Goal: Task Accomplishment & Management: Complete application form

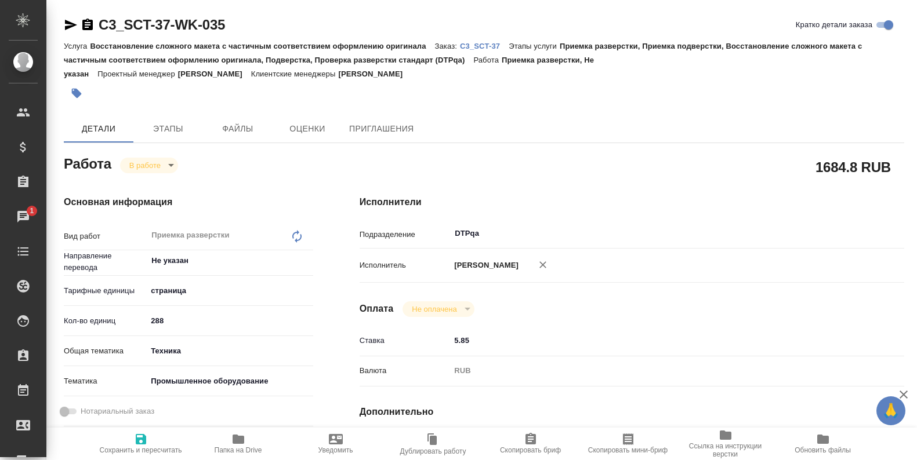
click at [230, 439] on span "Папка на Drive" at bounding box center [238, 444] width 83 height 22
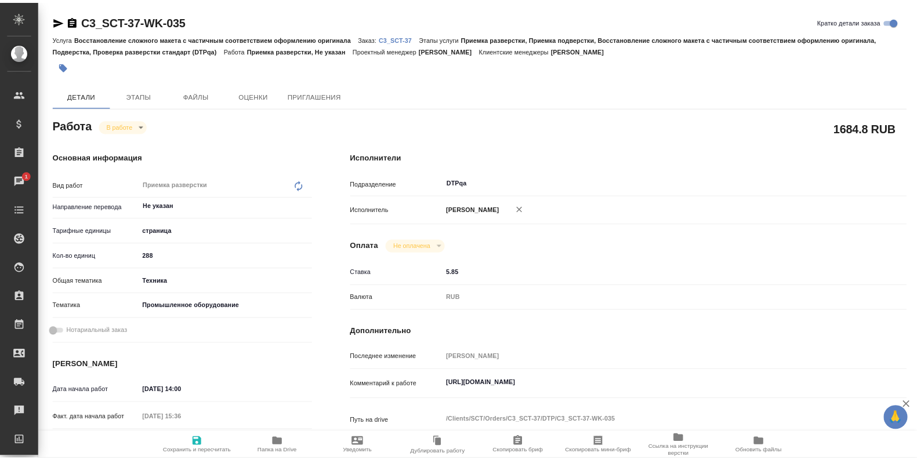
scroll to position [58, 0]
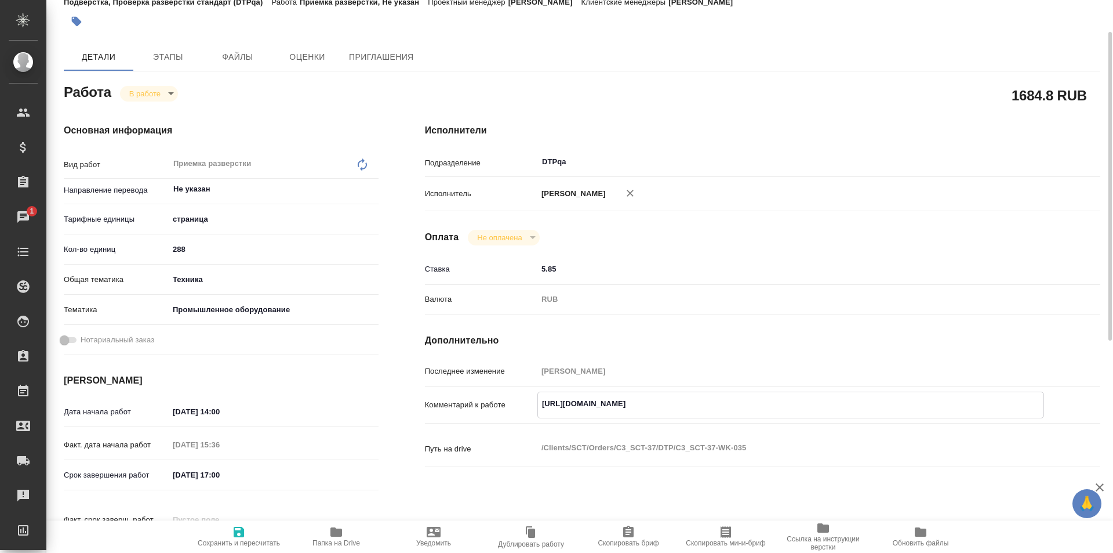
click at [802, 397] on textarea "https://tera.awatera.com/Work/68ac4886caec68d43e12e73a/details" at bounding box center [791, 404] width 506 height 20
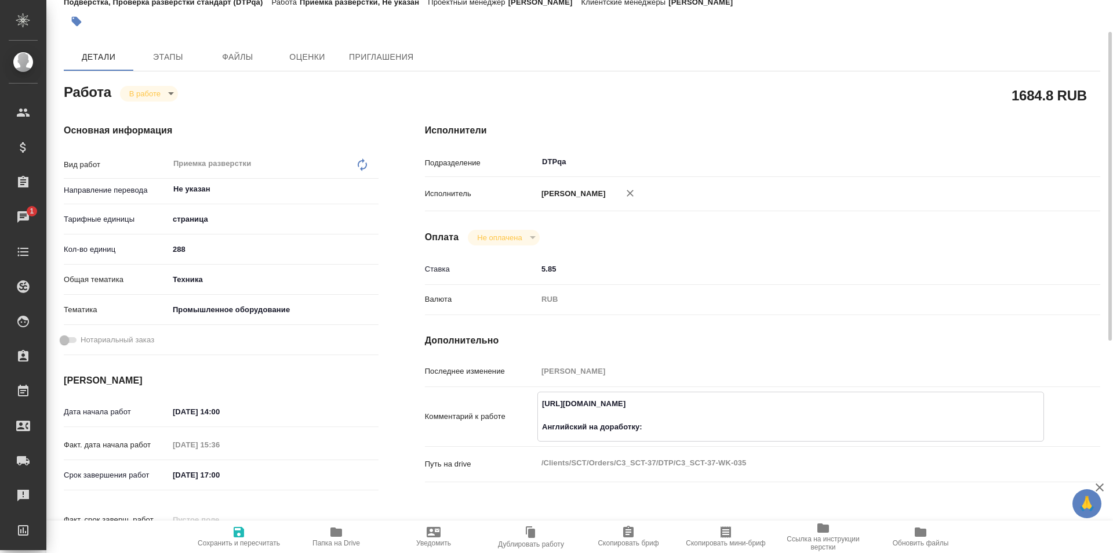
paste textarea "[URL][DOMAIN_NAME]"
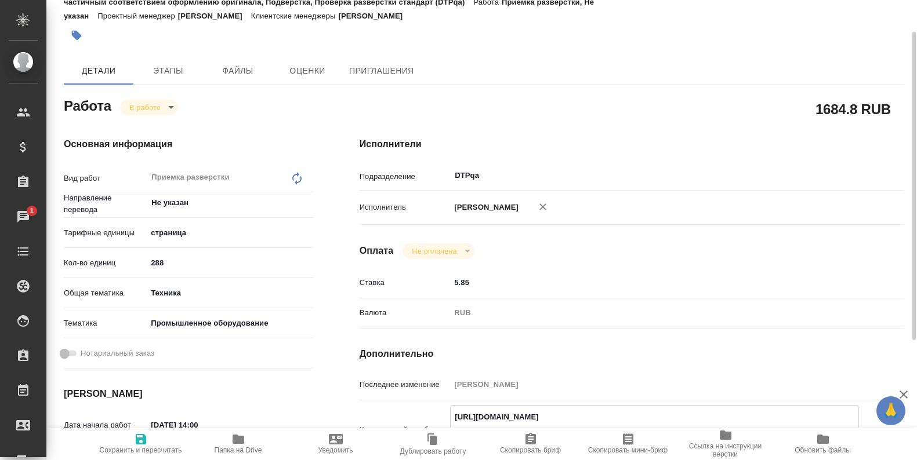
type textarea "https://tera.awatera.com/Work/68ac4886caec68d43e12e73a/details Английский на до…"
click at [147, 441] on icon "button" at bounding box center [141, 440] width 14 height 14
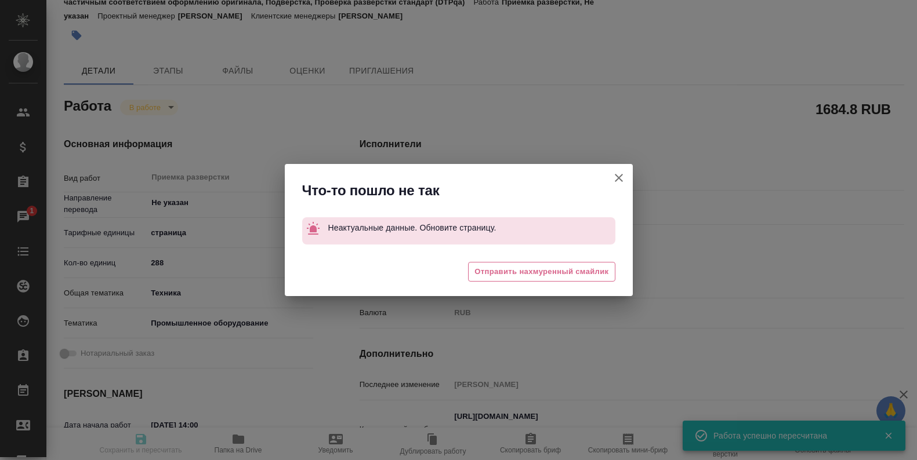
type input "inProgress"
type input "Не указан"
type input "5a8b1489cc6b4906c91bfdb2"
type input "288"
type input "tech"
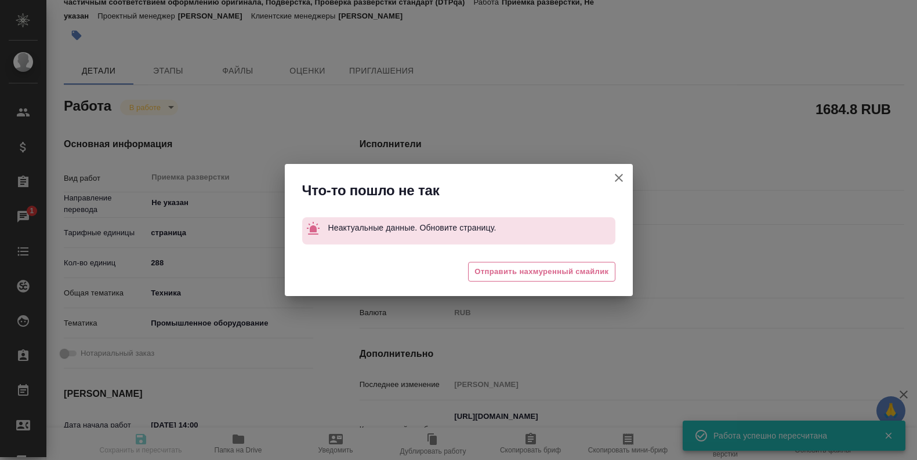
type input "5f647205b73bc97568ca66bc"
type input "01.09.2025 14:00"
type input "01.09.2025 15:36"
type input "01.09.2025 17:00"
type input "08.09.2025 16:00"
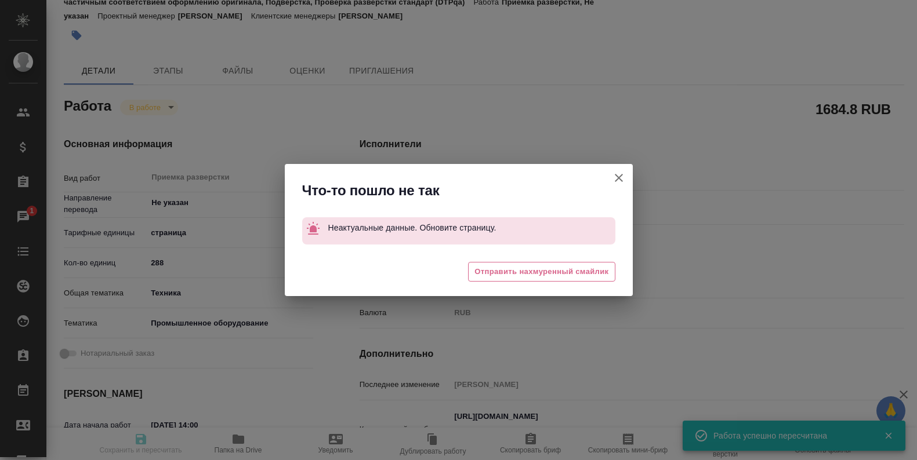
type input "DTPqa"
type input "notPayed"
type input "5.85"
type input "RUB"
type input "Исмагилова Диана"
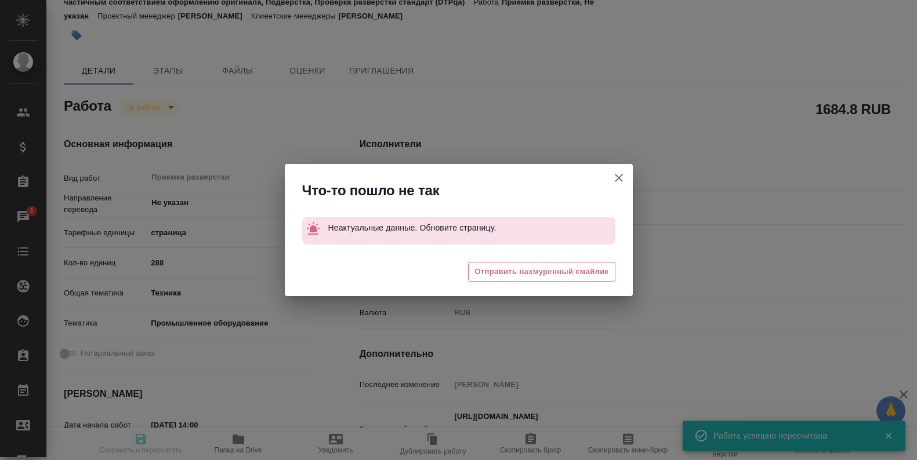
type input "C3_SCT-37"
type input "Восстановление сложного макета с частичным соответствием оформлению оригинала"
type input "Приемка разверстки, Приемка подверстки, Восстановление сложного макета с частич…"
type input "Ильина Екатерина"
type input "[PERSON_NAME]"
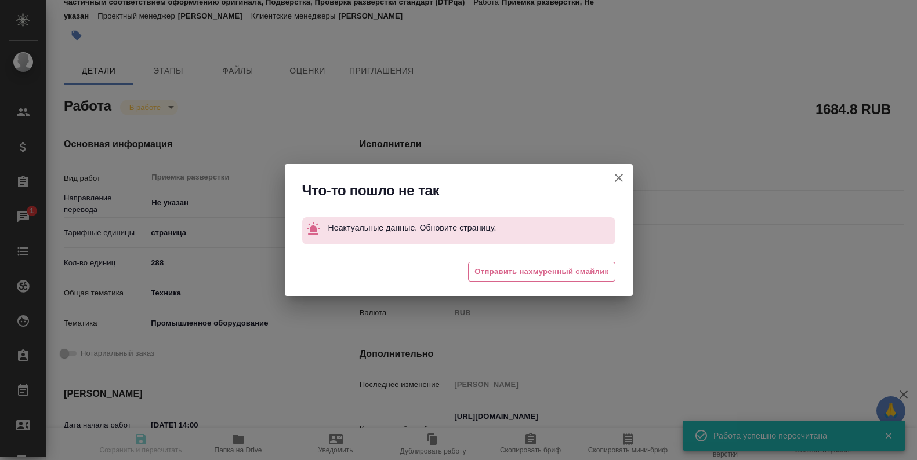
type input "/Clients/SCT/Orders/C3_SCT-37"
click at [617, 175] on icon "button" at bounding box center [619, 178] width 14 height 14
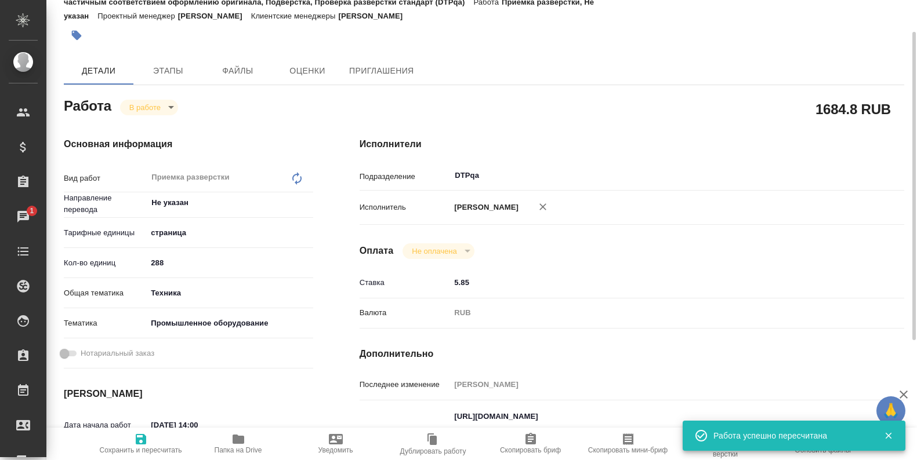
scroll to position [174, 0]
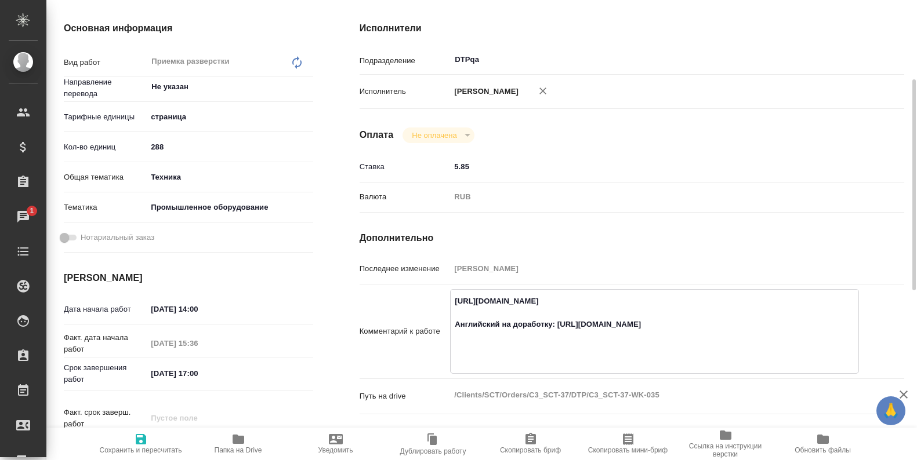
click at [537, 362] on textarea "https://tera.awatera.com/Work/68ac4886caec68d43e12e73a/details Синникова: нераз…" at bounding box center [654, 331] width 407 height 78
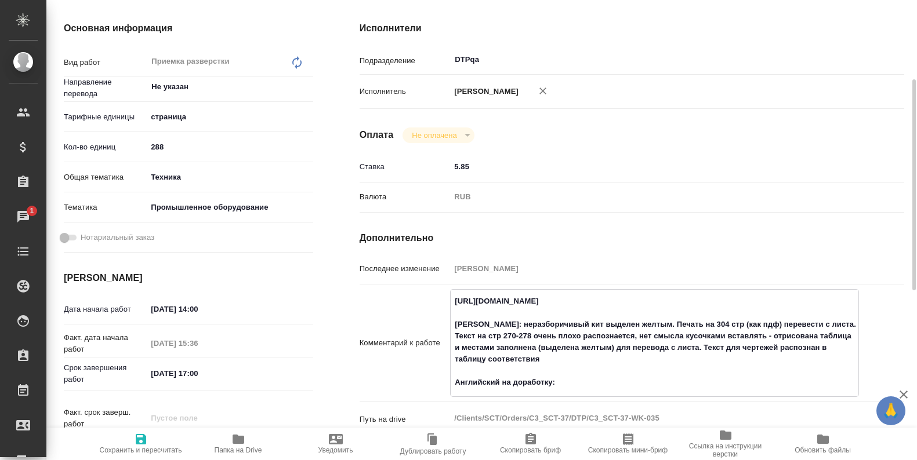
paste textarea "https://drive.awatera.com/f/10260302"
type textarea "https://tera.awatera.com/Work/68ac4886caec68d43e12e73a/details Синникова: нераз…"
click at [131, 443] on span "Сохранить и пересчитать" at bounding box center [140, 444] width 83 height 22
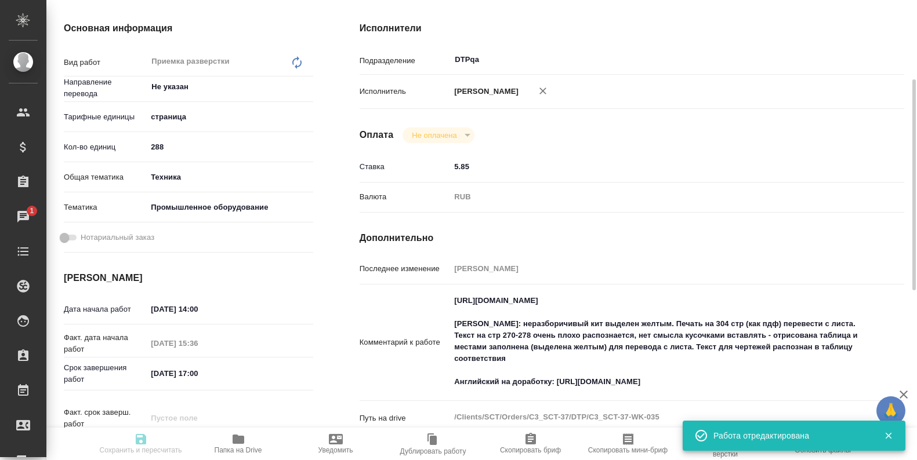
type input "inProgress"
type input "Не указан"
type input "5a8b1489cc6b4906c91bfdb2"
type input "288"
type input "tech"
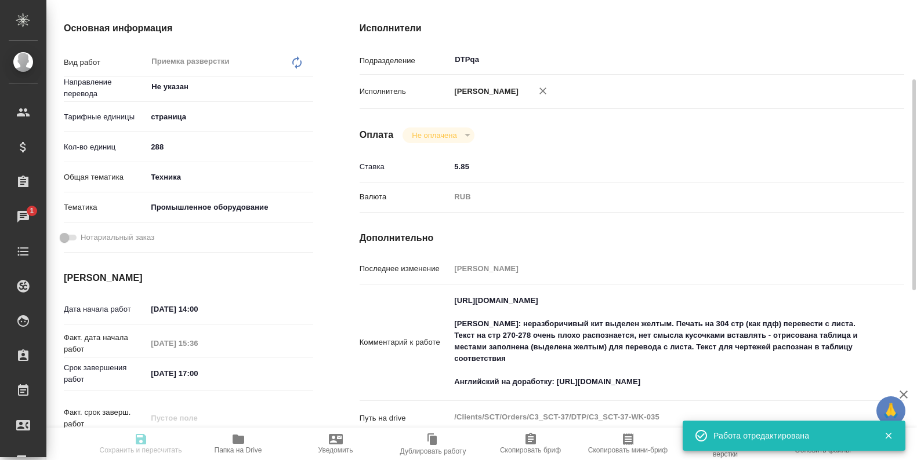
type input "5f647205b73bc97568ca66bc"
type input "01.09.2025 14:00"
type input "01.09.2025 15:36"
type input "01.09.2025 17:00"
type input "08.09.2025 16:00"
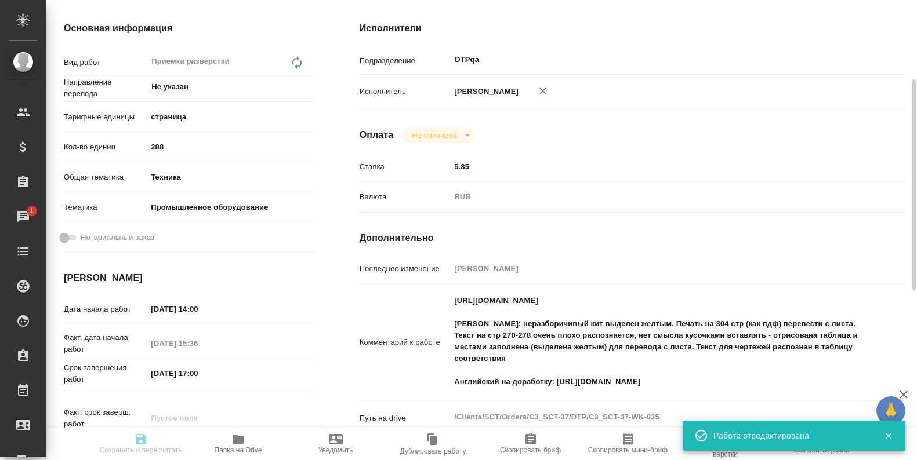
type input "DTPqa"
type input "notPayed"
type input "5.85"
type input "RUB"
type input "[PERSON_NAME]"
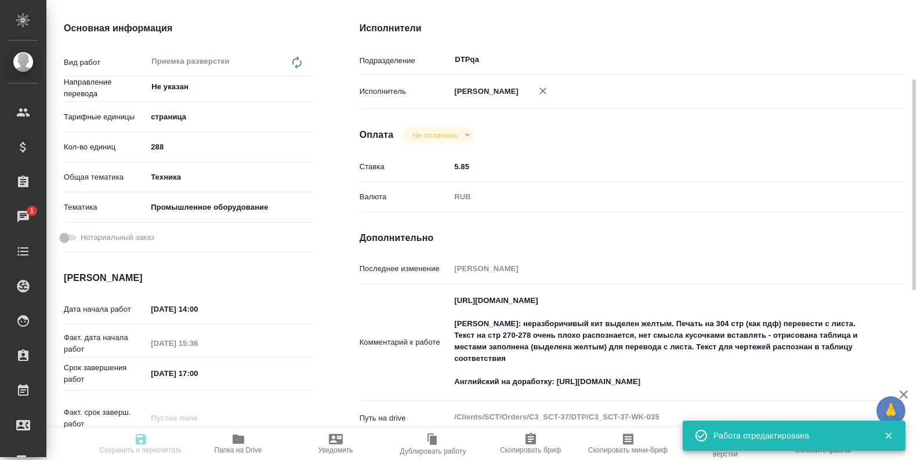
type input "C3_SCT-37"
type input "Восстановление сложного макета с частичным соответствием оформлению оригинала"
type input "Приемка разверстки, Приемка подверстки, Восстановление сложного макета с частич…"
type input "Ильина Екатерина"
type input "[PERSON_NAME]"
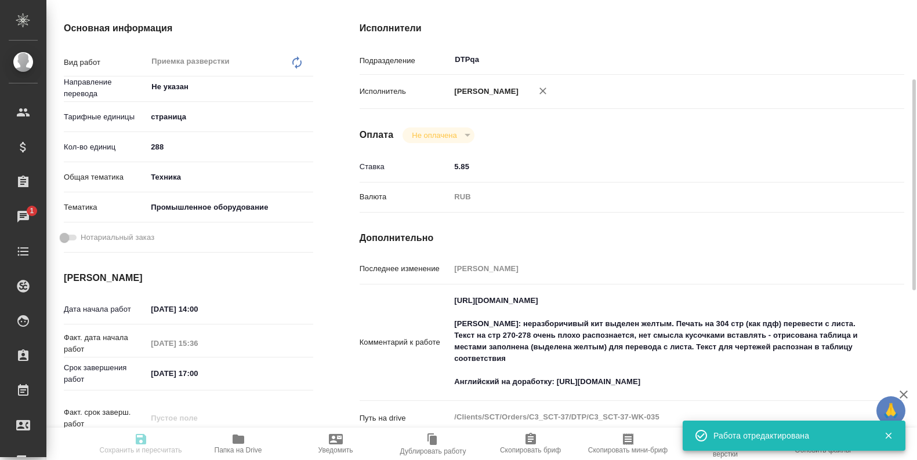
type input "/Clients/SCT/Orders/C3_SCT-37"
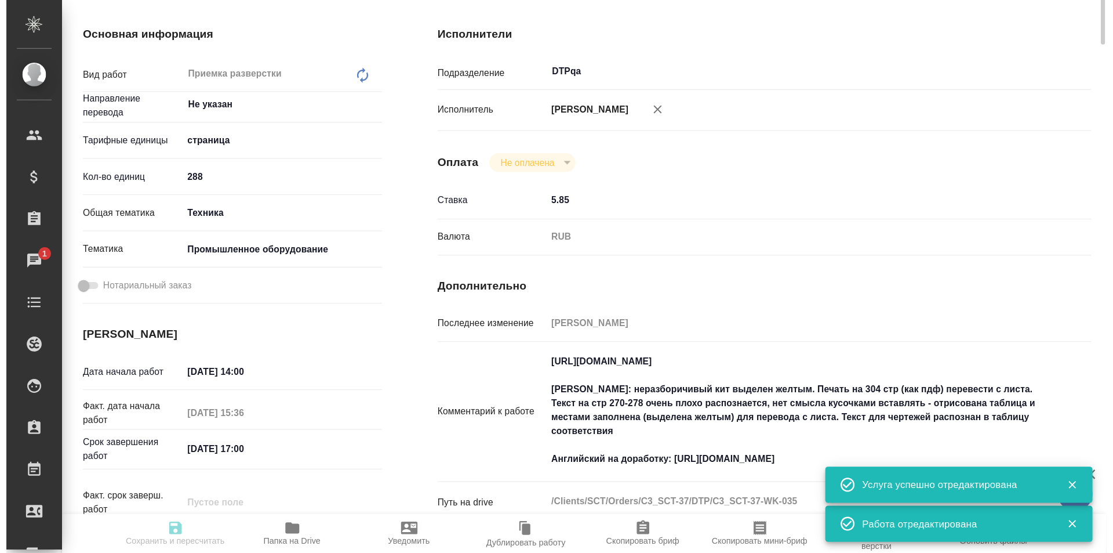
scroll to position [0, 0]
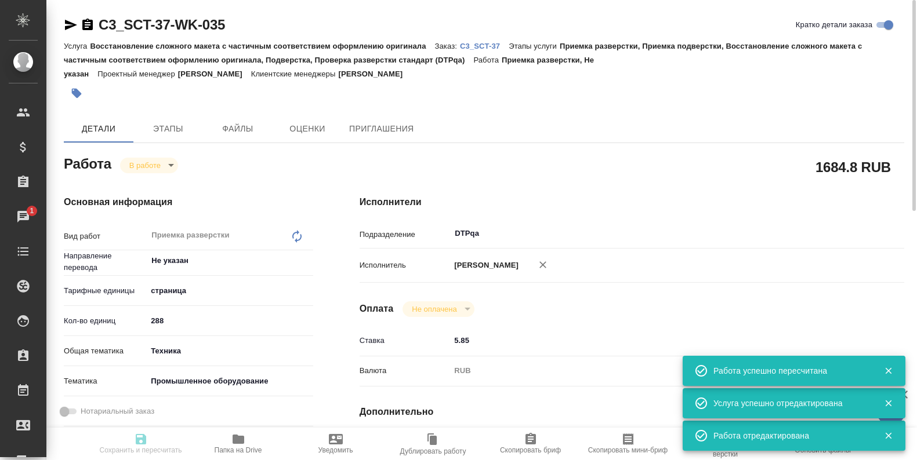
type input "inProgress"
type input "Не указан"
type input "5a8b1489cc6b4906c91bfdb2"
type input "288"
type input "tech"
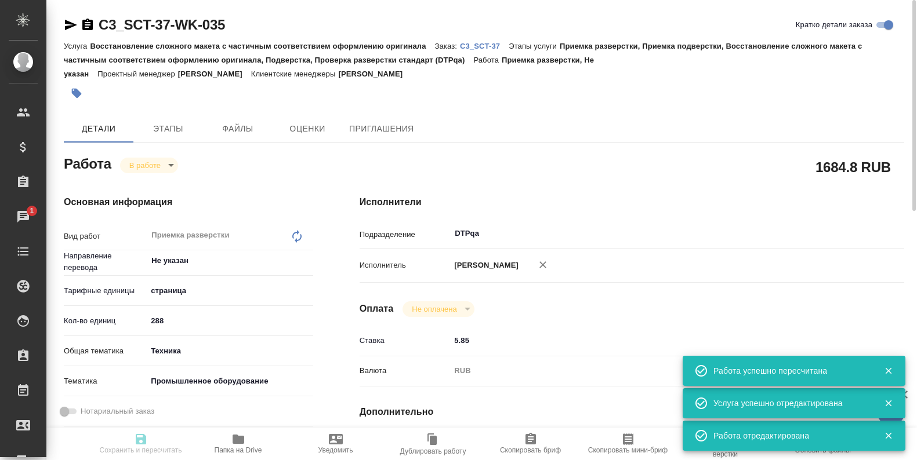
type input "5f647205b73bc97568ca66bc"
type input "01.09.2025 14:00"
type input "01.09.2025 15:36"
type input "01.09.2025 17:00"
type input "08.09.2025 16:00"
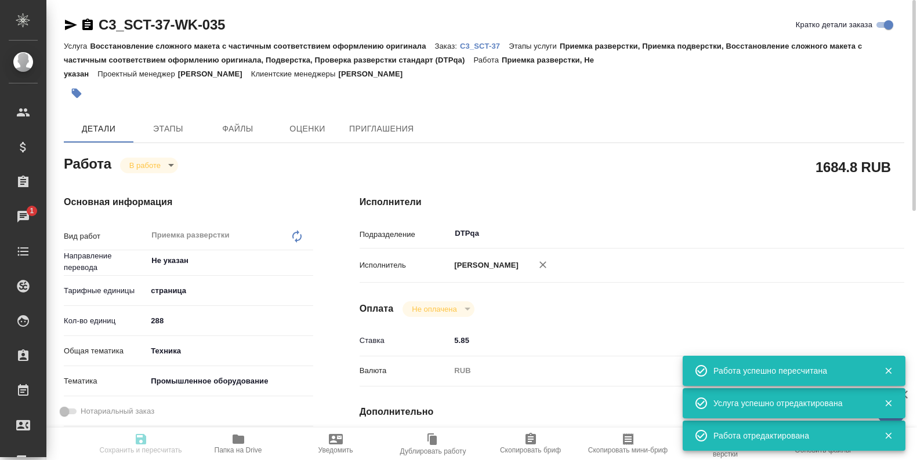
type input "DTPqa"
type input "notPayed"
type input "5.85"
type input "RUB"
type input "[PERSON_NAME]"
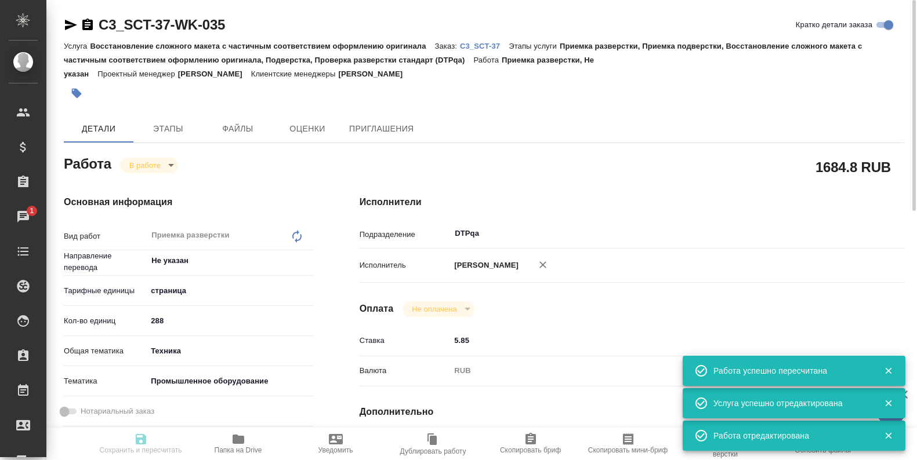
type input "C3_SCT-37"
type input "Восстановление сложного макета с частичным соответствием оформлению оригинала"
type input "Приемка разверстки, Приемка подверстки, Восстановление сложного макета с частич…"
type input "Ильина Екатерина"
type input "[PERSON_NAME]"
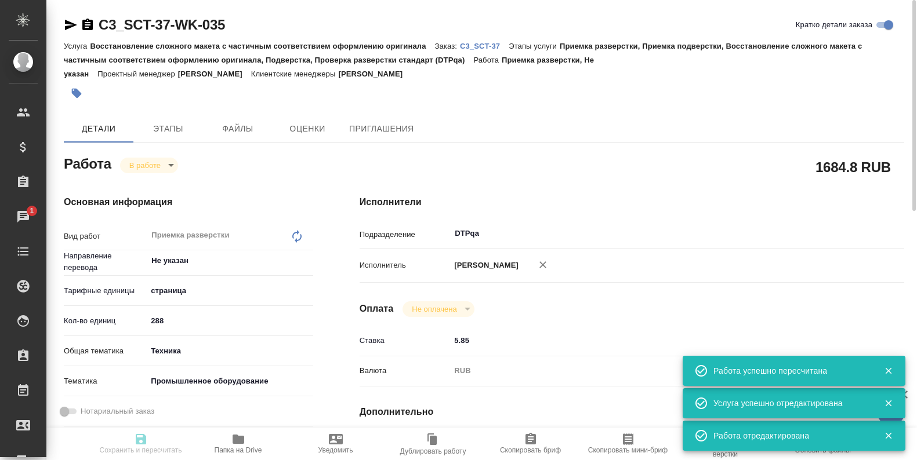
type input "/Clients/SCT/Orders/C3_SCT-37"
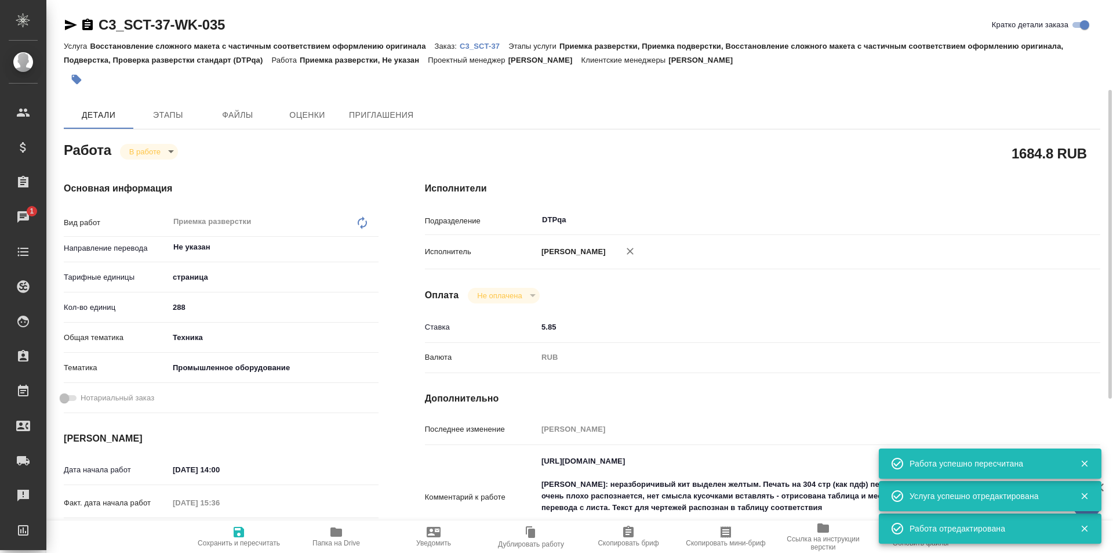
scroll to position [58, 0]
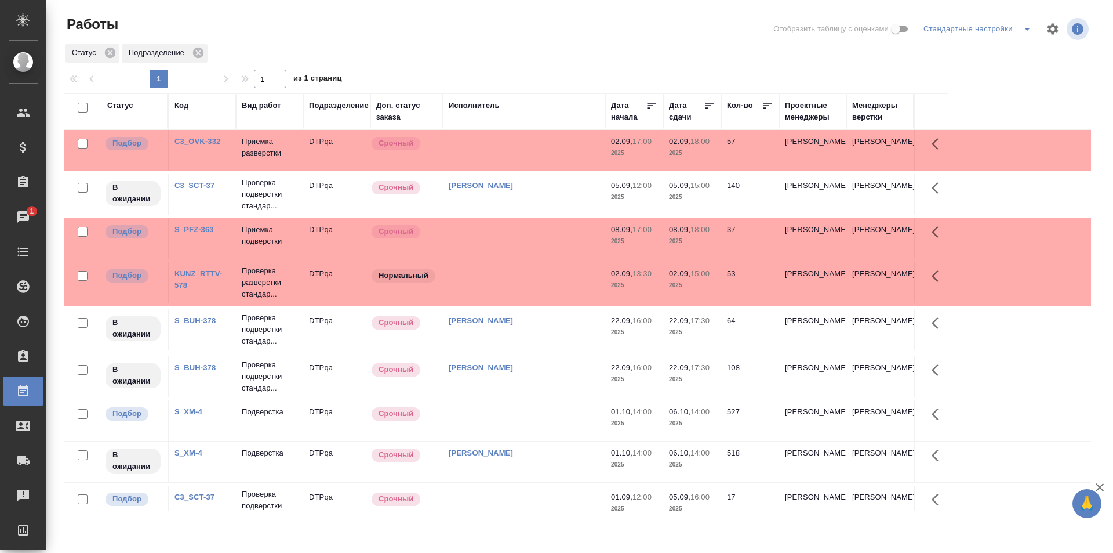
click at [504, 157] on td at bounding box center [524, 150] width 162 height 41
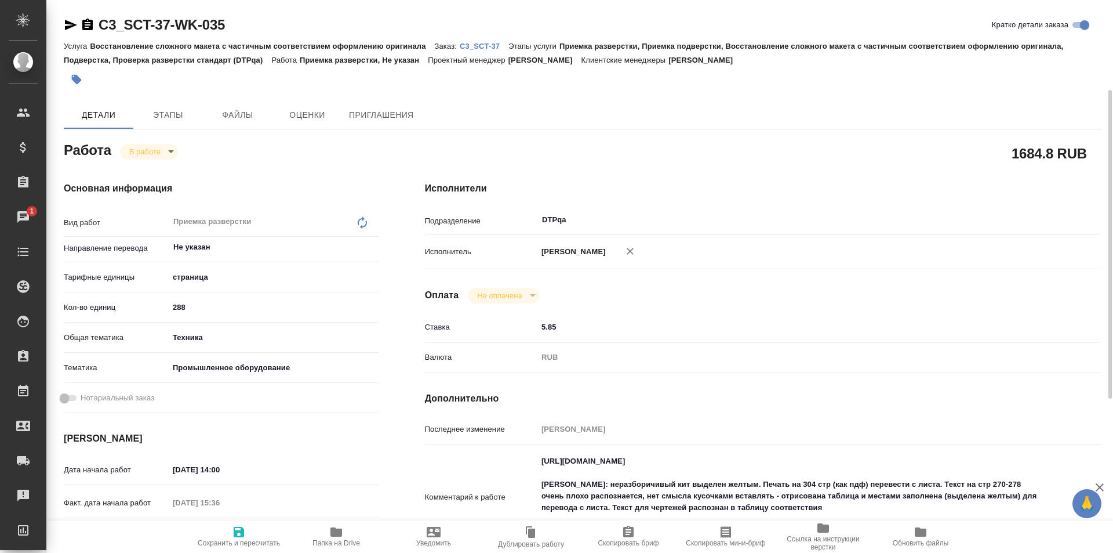
scroll to position [58, 0]
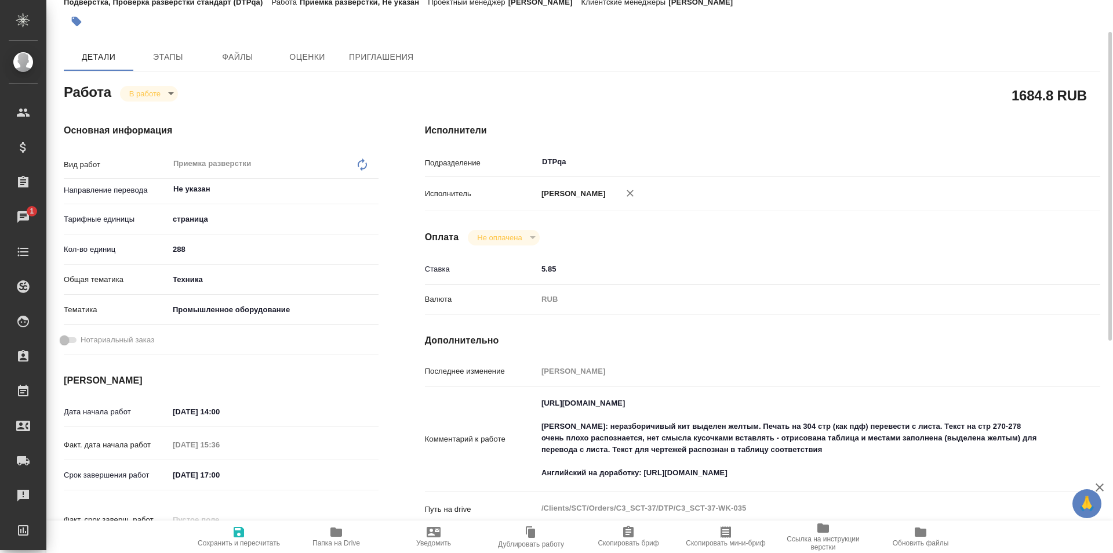
click at [800, 469] on textarea "[URL][DOMAIN_NAME] [PERSON_NAME]: неразборичивый кит выделен желтым. Печать на …" at bounding box center [791, 437] width 507 height 89
click at [800, 474] on textarea "[URL][DOMAIN_NAME] [PERSON_NAME]: неразборичивый кит выделен желтым. Печать на …" at bounding box center [791, 438] width 506 height 89
paste textarea "[URL][DOMAIN_NAME]"
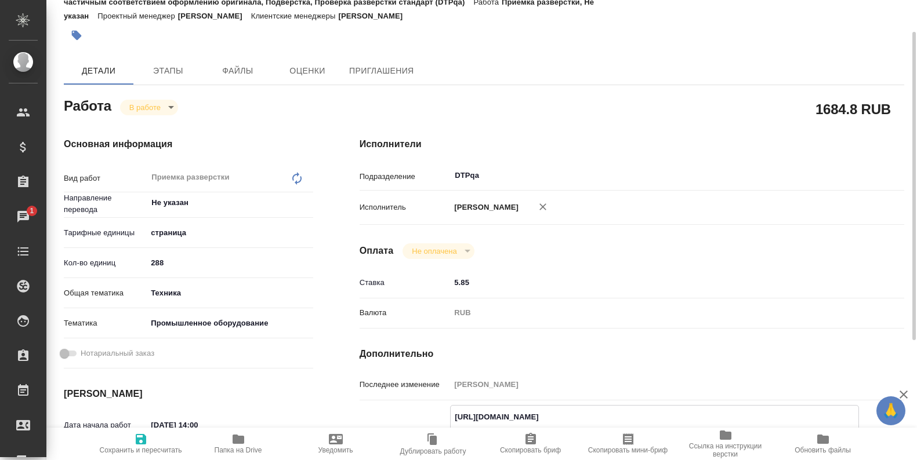
type textarea "[URL][DOMAIN_NAME] [PERSON_NAME]: неразборичивый кит выделен желтым. Печать на …"
click at [137, 441] on icon "button" at bounding box center [141, 439] width 10 height 10
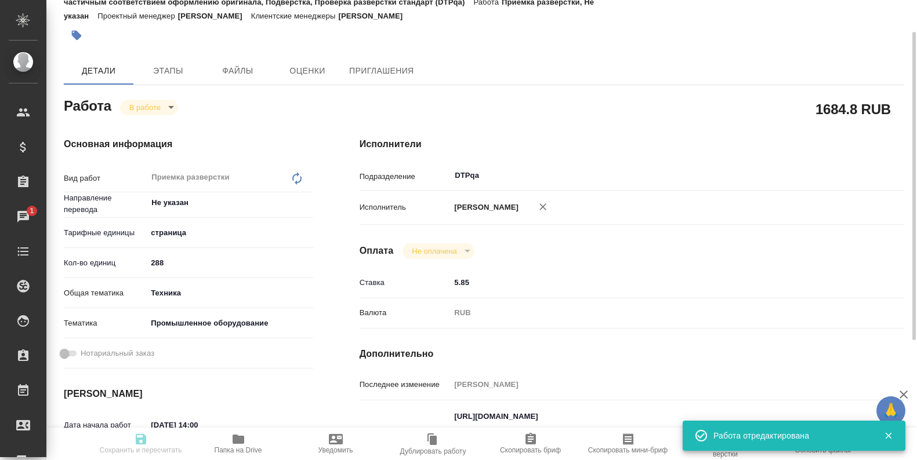
type input "inProgress"
type input "Не указан"
type input "5a8b1489cc6b4906c91bfdb2"
type input "288"
type input "tech"
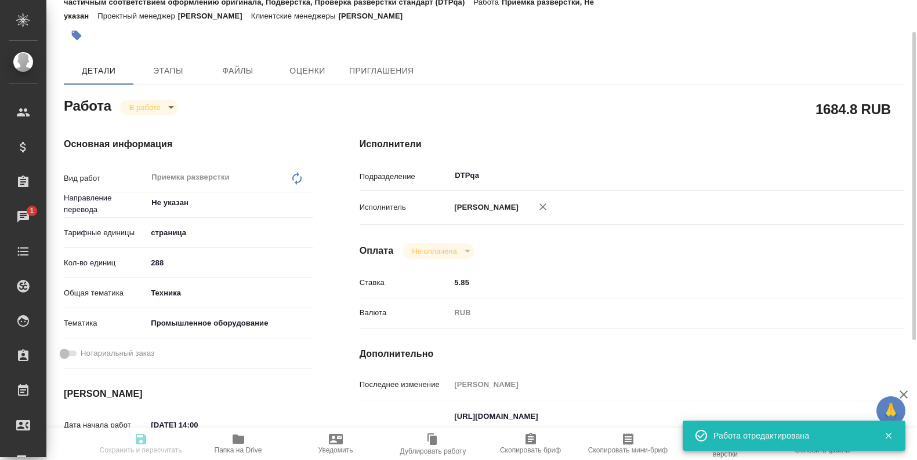
type input "5f647205b73bc97568ca66bc"
type input "[DATE] 14:00"
type input "[DATE] 15:36"
type input "[DATE] 17:00"
type input "[DATE] 16:00"
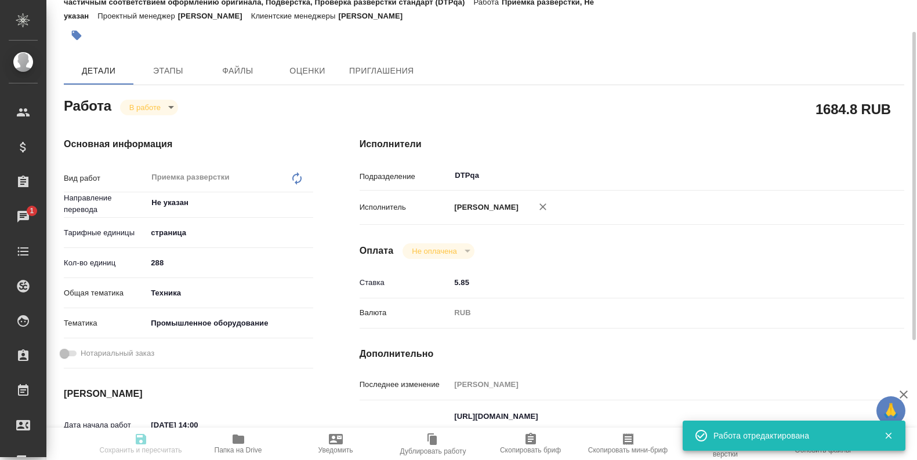
type input "DTPqa"
type input "notPayed"
type input "5.85"
type input "RUB"
type input "[PERSON_NAME]"
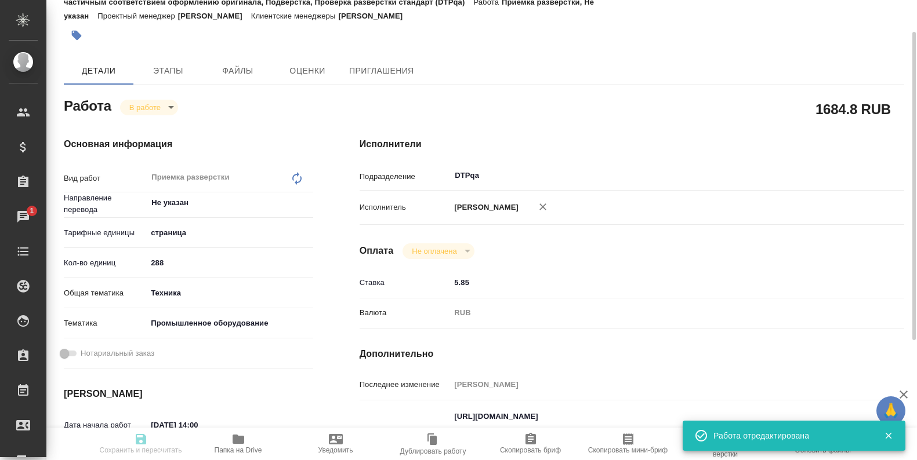
type input "C3_SCT-37"
type input "Восстановление сложного макета с частичным соответствием оформлению оригинала"
type input "Приемка разверстки, Приемка подверстки, Восстановление сложного макета с частич…"
type input "[PERSON_NAME]"
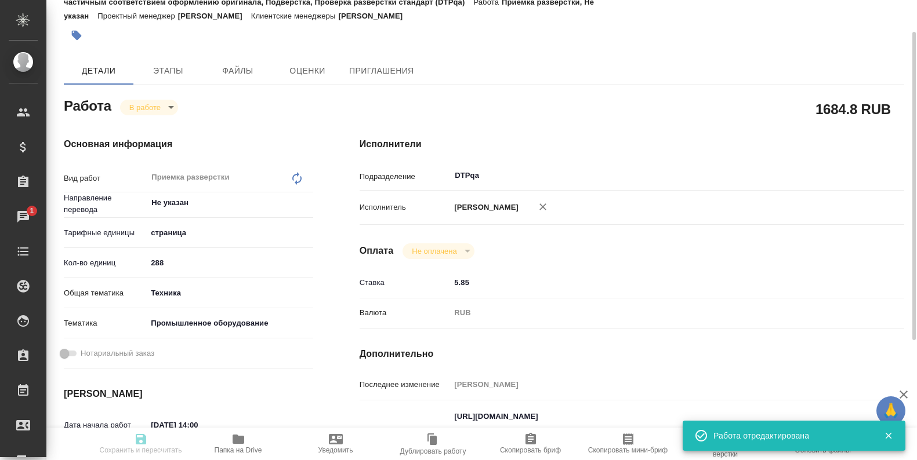
type input "/Clients/SCT/Orders/C3_SCT-37"
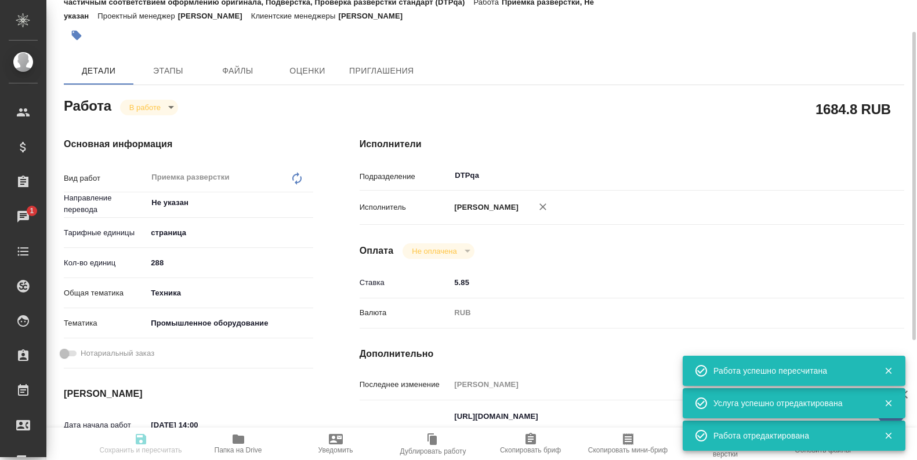
type input "inProgress"
type input "Не указан"
type input "5a8b1489cc6b4906c91bfdb2"
type input "288"
type input "tech"
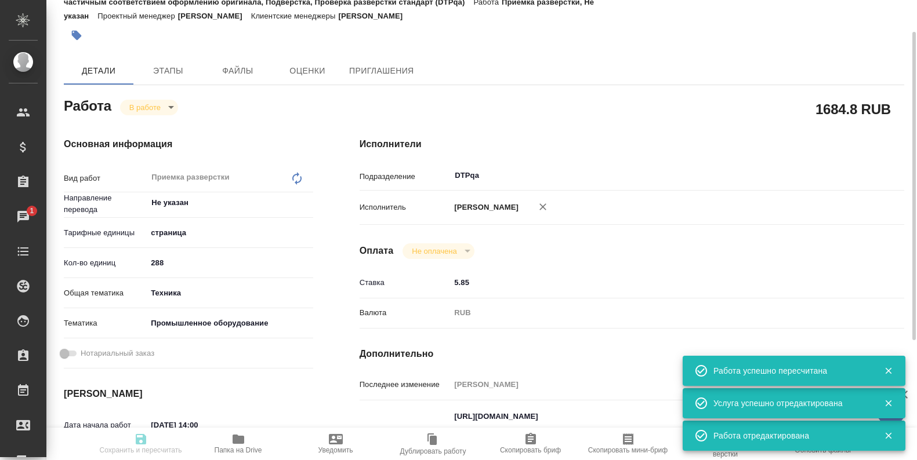
type input "5f647205b73bc97568ca66bc"
type input "01.09.2025 14:00"
type input "01.09.2025 15:36"
type input "01.09.2025 17:00"
type input "08.09.2025 16:00"
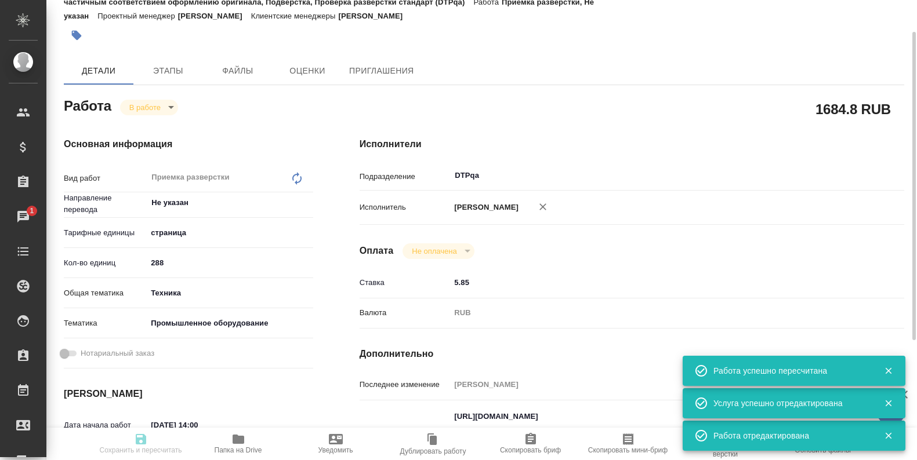
type input "DTPqa"
type input "notPayed"
type input "5.85"
type input "RUB"
type input "[PERSON_NAME]"
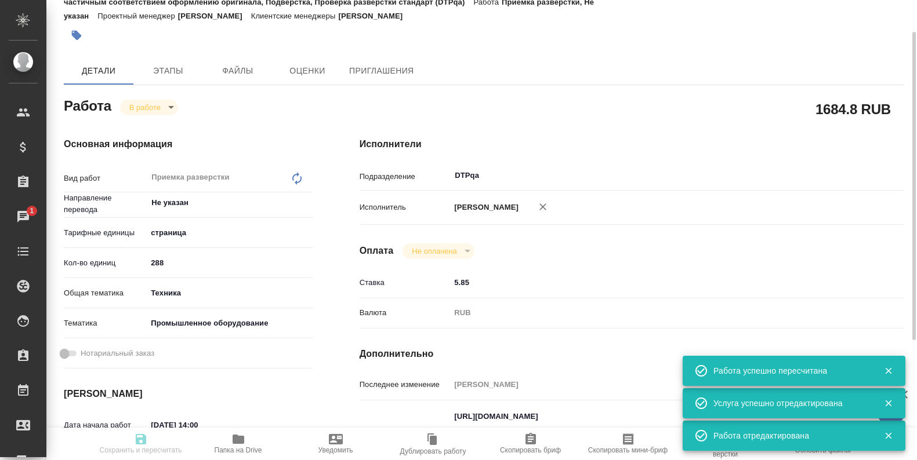
type input "C3_SCT-37"
type input "Восстановление сложного макета с частичным соответствием оформлению оригинала"
type input "Приемка разверстки, Приемка подверстки, Восстановление сложного макета с частич…"
type input "Ильина Екатерина"
type input "[PERSON_NAME]"
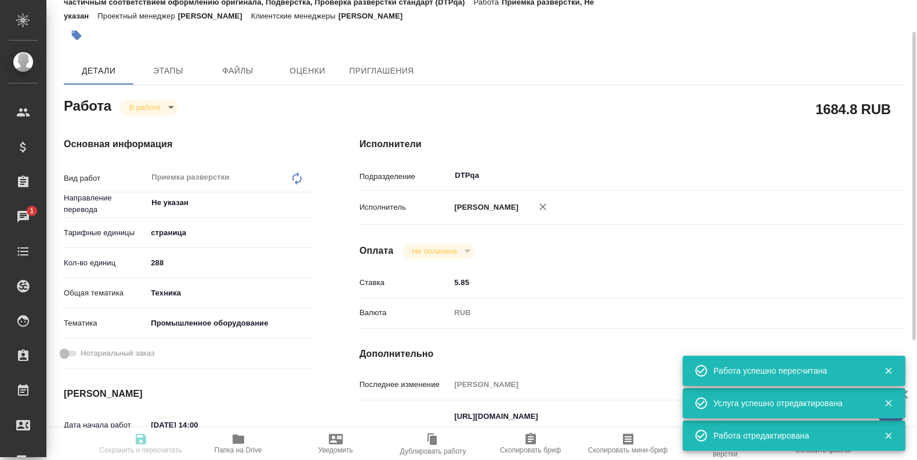
type input "/Clients/SCT/Orders/C3_SCT-37"
click at [155, 104] on body "🙏 .cls-1 fill:#fff; AWATERA Ismagilova Diana Клиенты Спецификации Заказы 1 Чаты…" at bounding box center [458, 230] width 917 height 460
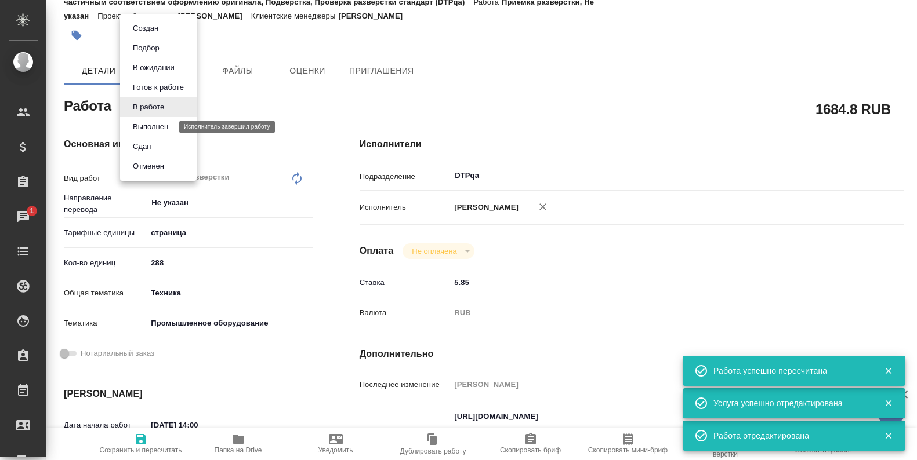
click at [155, 128] on button "Выполнен" at bounding box center [150, 127] width 42 height 13
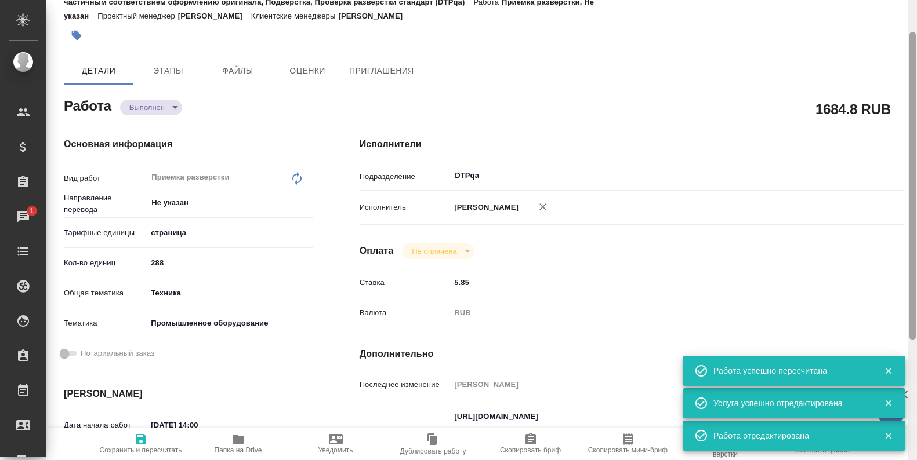
type textarea "x"
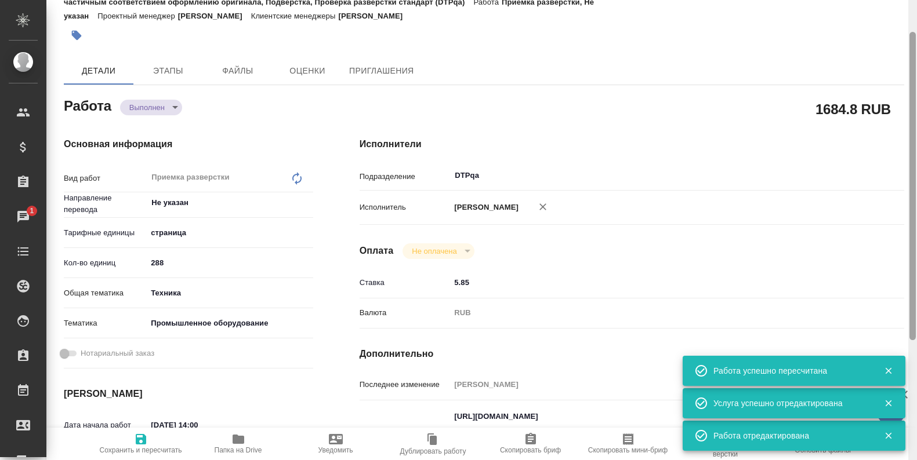
type textarea "x"
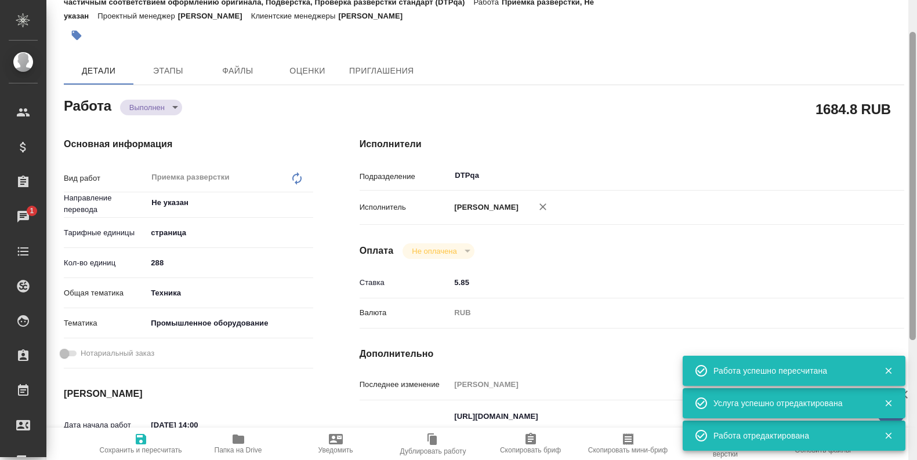
type textarea "x"
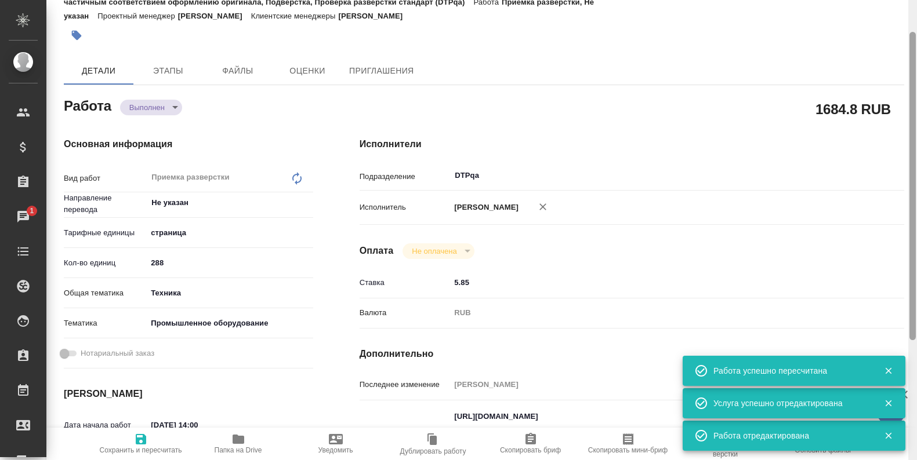
type textarea "x"
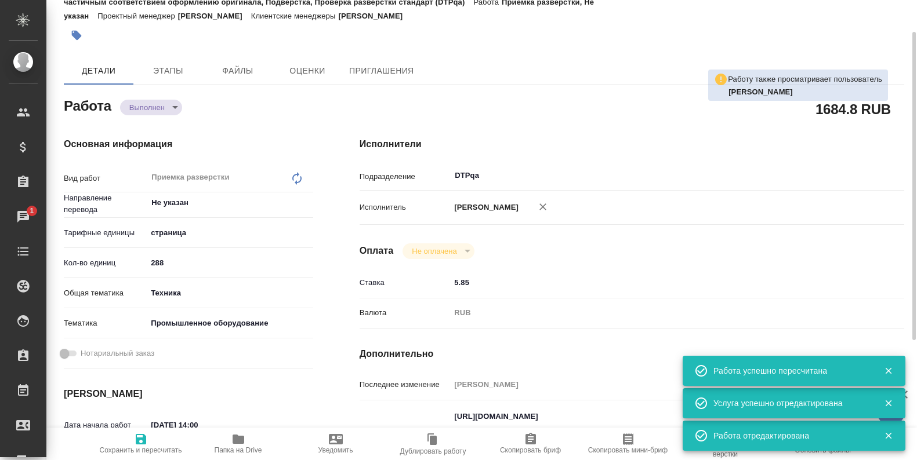
type textarea "x"
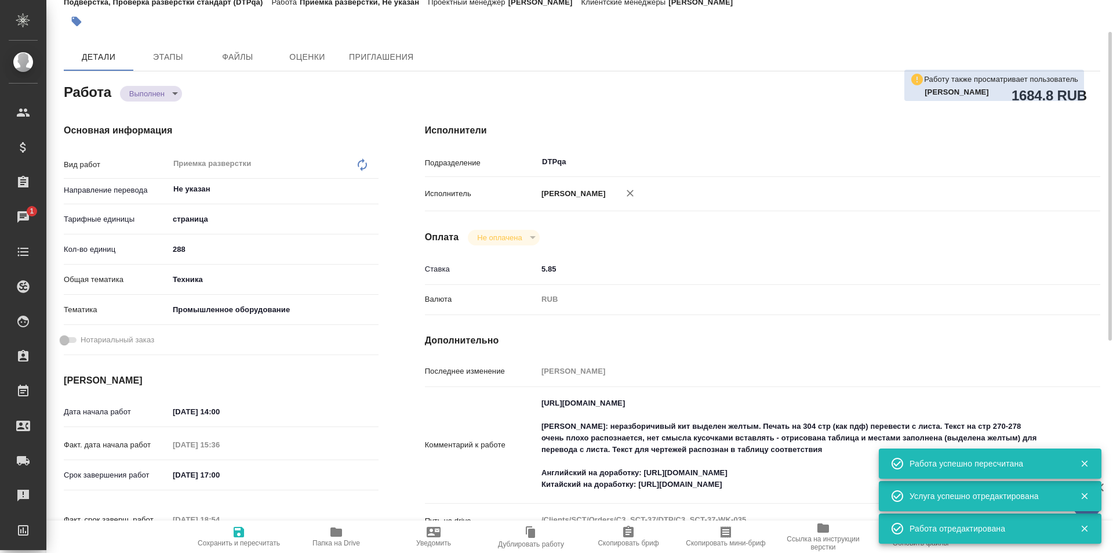
type textarea "x"
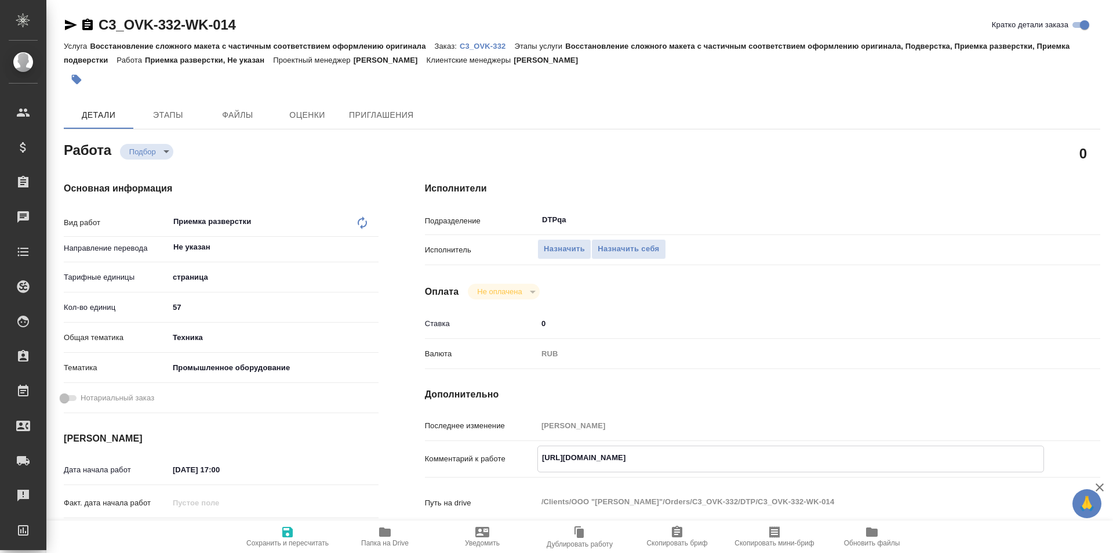
drag, startPoint x: 801, startPoint y: 457, endPoint x: 599, endPoint y: 427, distance: 203.9
click at [529, 449] on div "Комментарий к работе [URL][DOMAIN_NAME] x" at bounding box center [763, 458] width 676 height 27
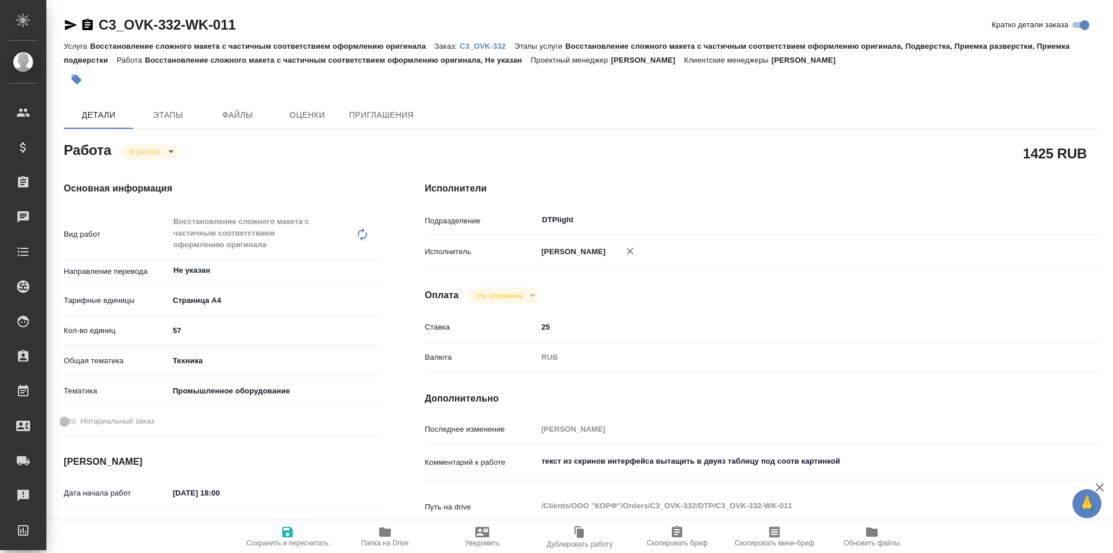
type textarea "x"
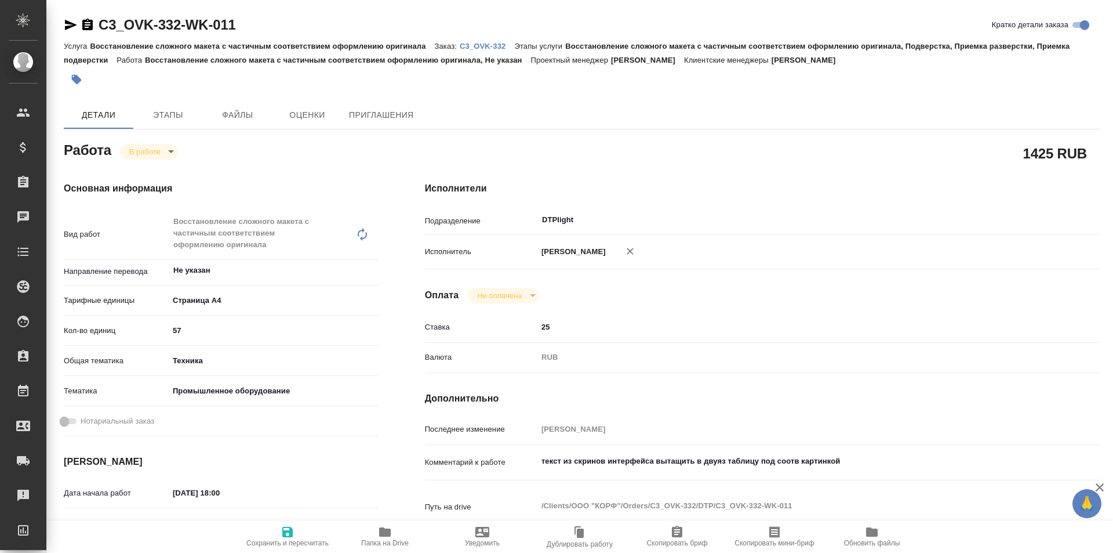
type textarea "x"
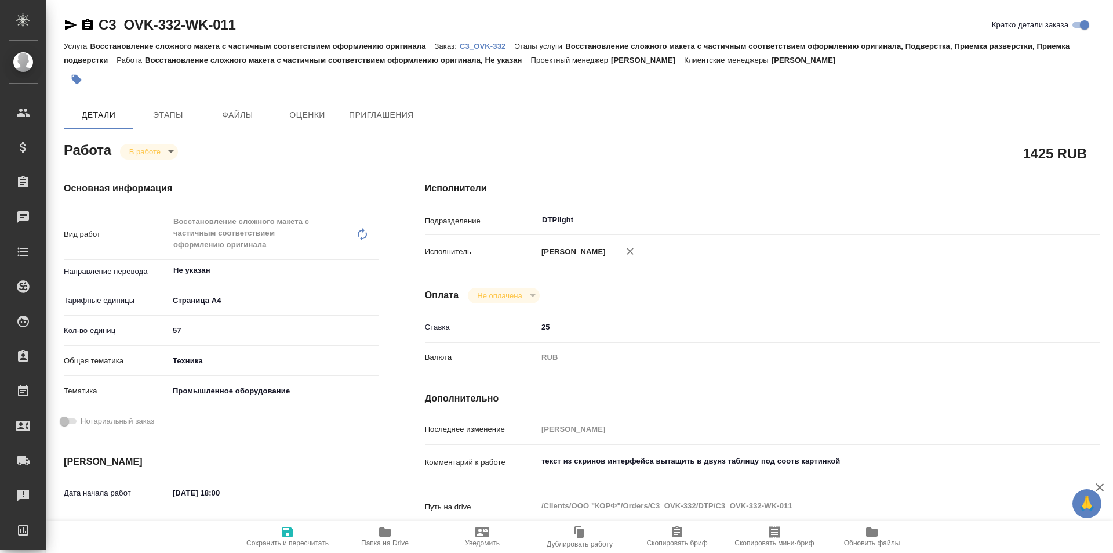
type textarea "x"
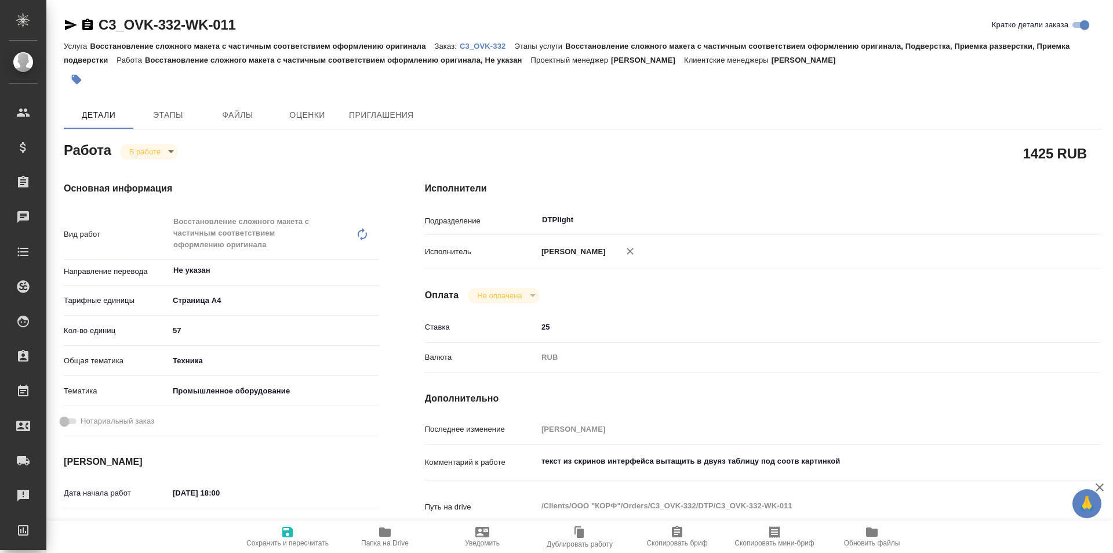
type textarea "x"
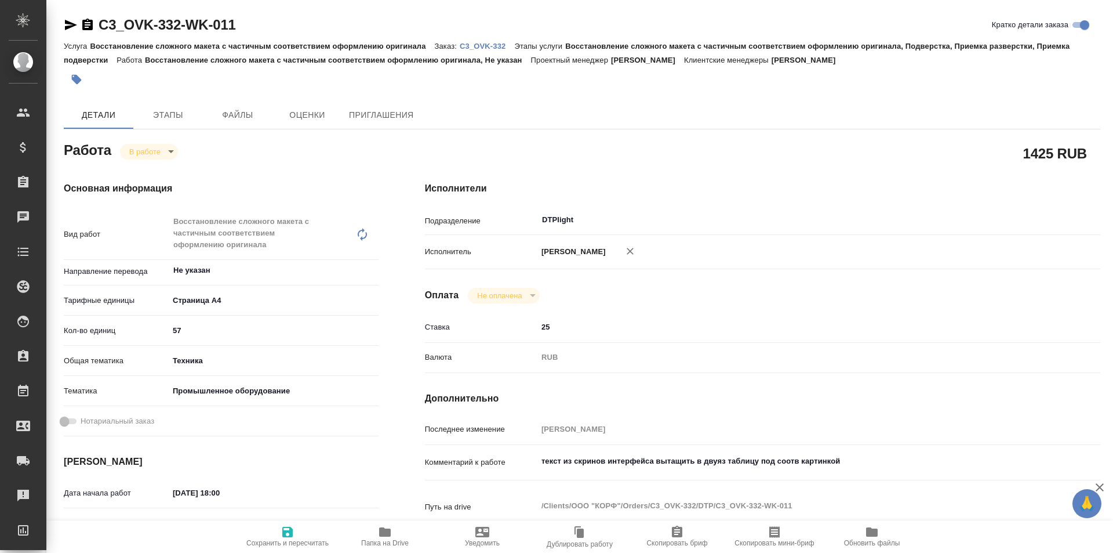
type textarea "x"
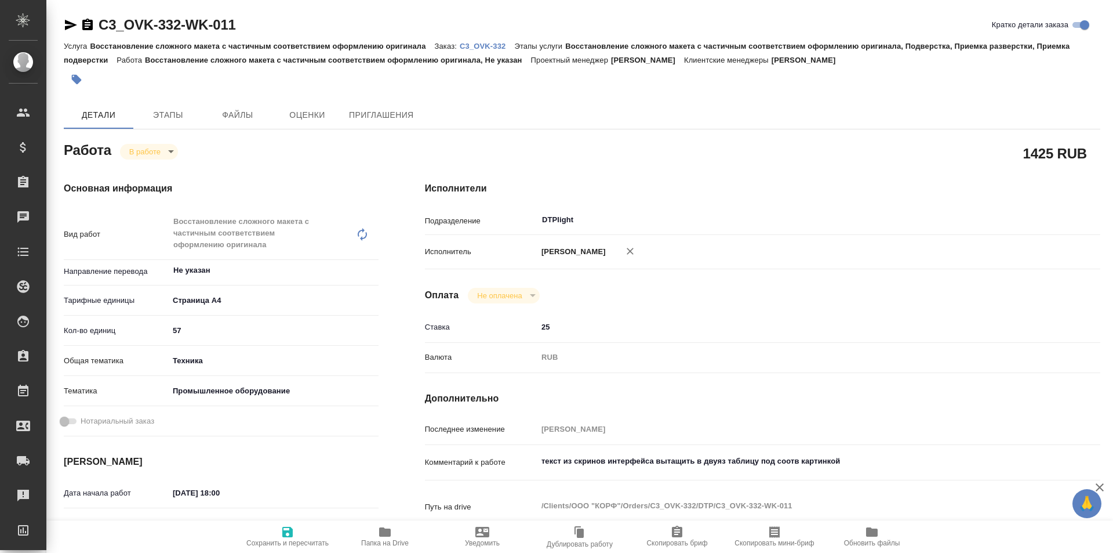
type textarea "x"
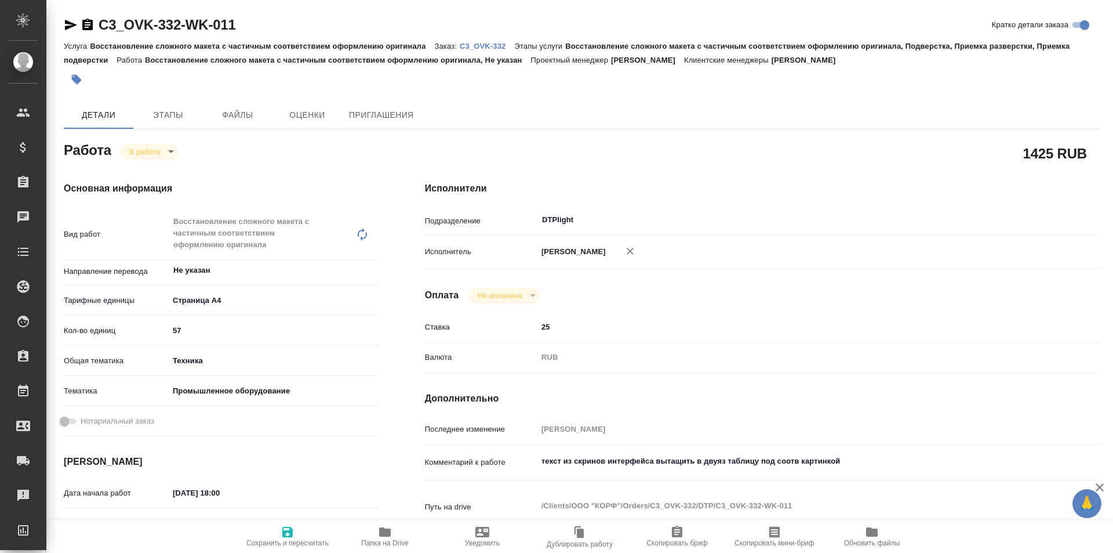
type textarea "x"
